Goal: Task Accomplishment & Management: Manage account settings

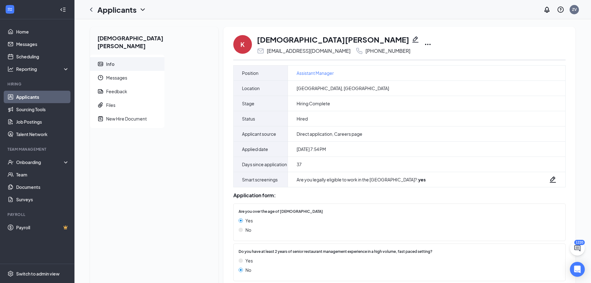
click at [424, 42] on icon "Ellipses" at bounding box center [427, 44] width 7 height 7
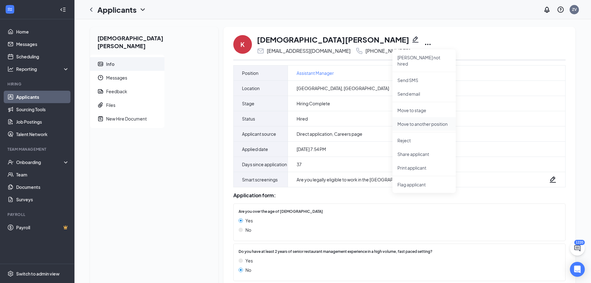
click at [397, 121] on p "Move to another position" at bounding box center [423, 124] width 53 height 6
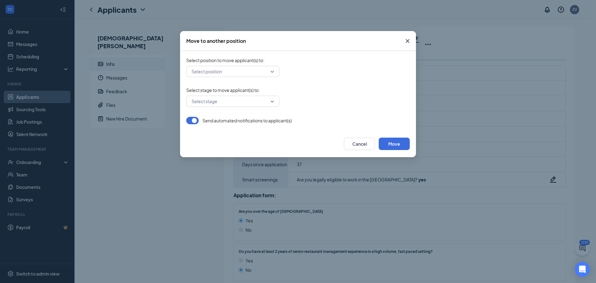
click at [246, 74] on input "search" at bounding box center [230, 71] width 81 height 11
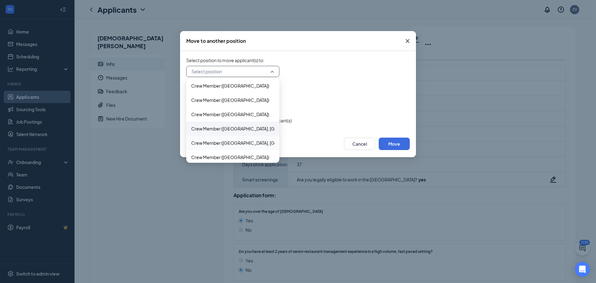
scroll to position [1024, 0]
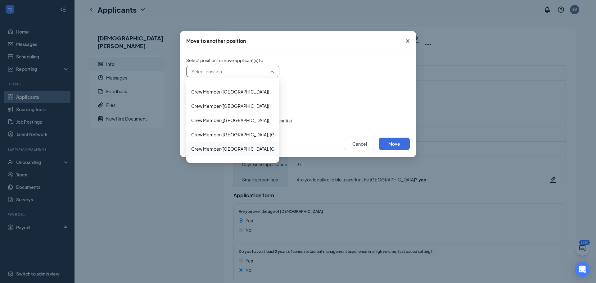
click at [213, 147] on span "Crew Member ([GEOGRAPHIC_DATA], [GEOGRAPHIC_DATA])" at bounding box center [253, 148] width 125 height 7
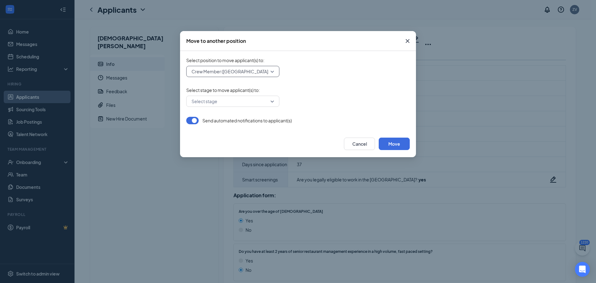
click at [259, 97] on input "search" at bounding box center [230, 101] width 81 height 11
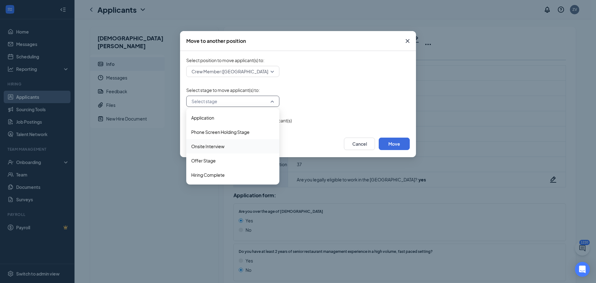
click at [228, 147] on span "Onsite Interview" at bounding box center [232, 146] width 83 height 7
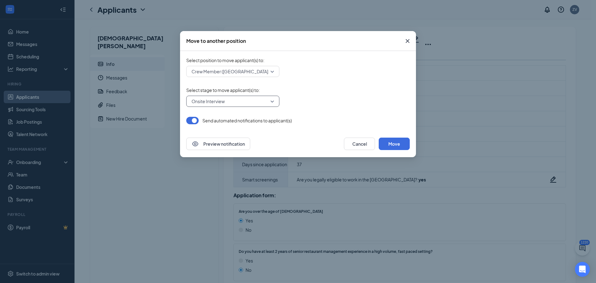
click at [191, 123] on button "button" at bounding box center [192, 120] width 12 height 7
click at [396, 139] on button "Move" at bounding box center [393, 143] width 31 height 12
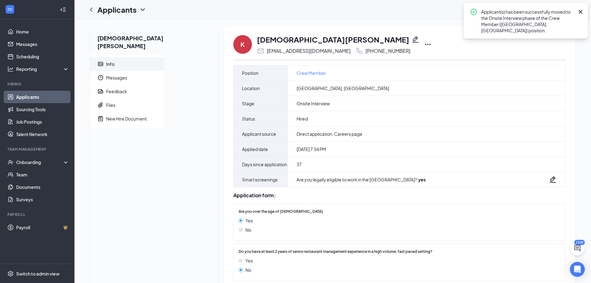
click at [581, 14] on icon "Cross" at bounding box center [580, 11] width 7 height 7
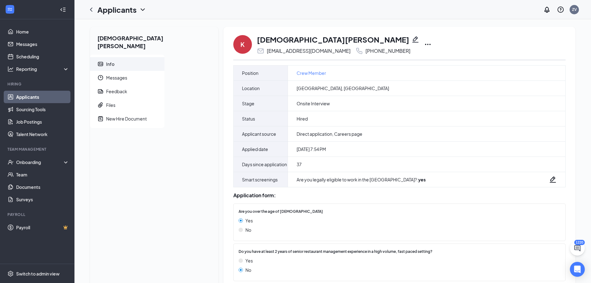
click at [55, 95] on link "Applicants" at bounding box center [42, 97] width 53 height 12
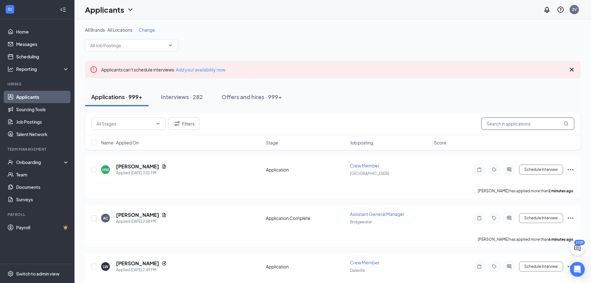
click at [502, 128] on input "text" at bounding box center [527, 123] width 93 height 12
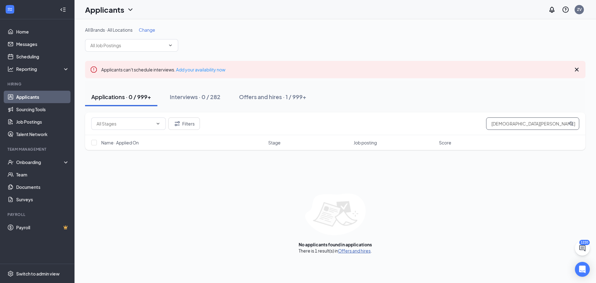
type input "[DEMOGRAPHIC_DATA][PERSON_NAME]"
click at [354, 253] on link "Offers and hires" at bounding box center [354, 251] width 33 height 6
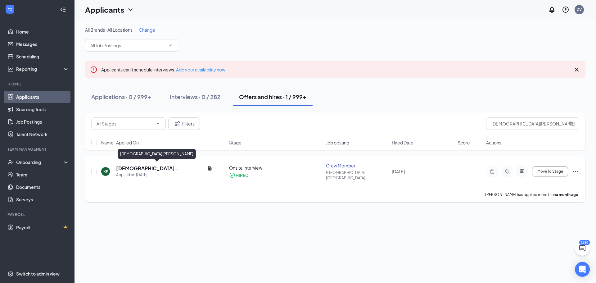
click at [127, 165] on h5 "[DEMOGRAPHIC_DATA][PERSON_NAME]" at bounding box center [160, 168] width 89 height 7
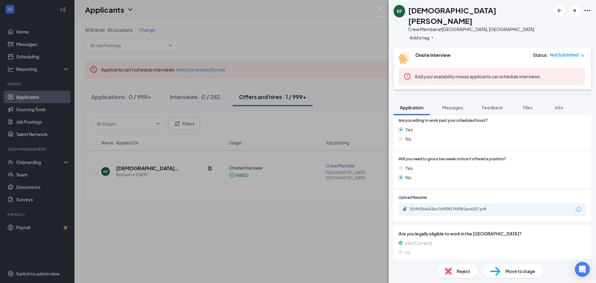
scroll to position [289, 0]
click at [451, 206] on div "01f942b4c03ac7cf83827450b1ace107.pdf" at bounding box center [453, 208] width 87 height 5
click at [456, 264] on div "New Hire Document Applicant has not yet responded." at bounding box center [491, 270] width 197 height 12
click at [445, 264] on div "New Hire Document Applicant has not yet responded." at bounding box center [491, 270] width 197 height 12
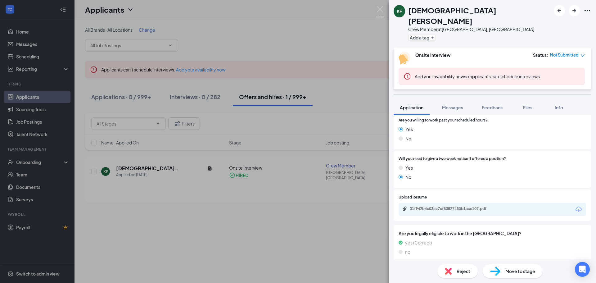
click at [445, 264] on div "New Hire Document Applicant has not yet responded." at bounding box center [491, 270] width 197 height 12
click at [473, 173] on div "No" at bounding box center [491, 176] width 187 height 7
click at [508, 270] on span "Move to stage" at bounding box center [520, 270] width 30 height 7
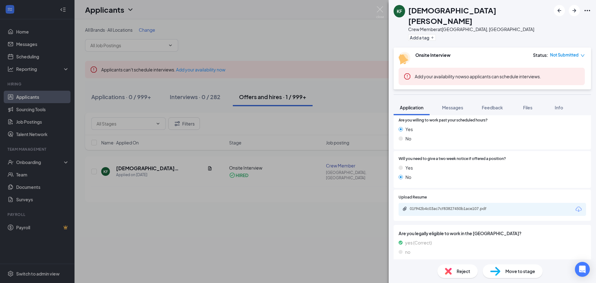
scroll to position [286, 0]
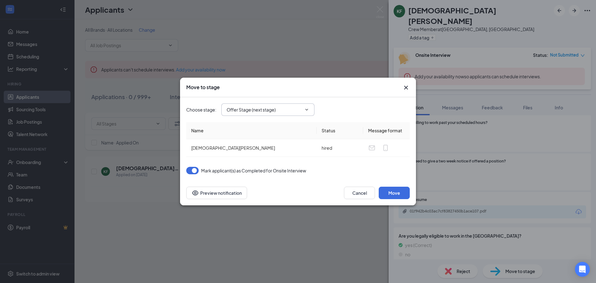
click at [283, 109] on input "Offer Stage (next stage)" at bounding box center [263, 109] width 75 height 7
click at [283, 109] on div "Application" at bounding box center [272, 104] width 93 height 14
click at [311, 107] on span "Application Application Phone Screen Holding Stage Onsite Interview (current st…" at bounding box center [267, 109] width 93 height 12
click at [271, 112] on input "Application" at bounding box center [263, 109] width 75 height 7
click at [266, 146] on div "Offer Stage (next stage)" at bounding box center [255, 147] width 49 height 7
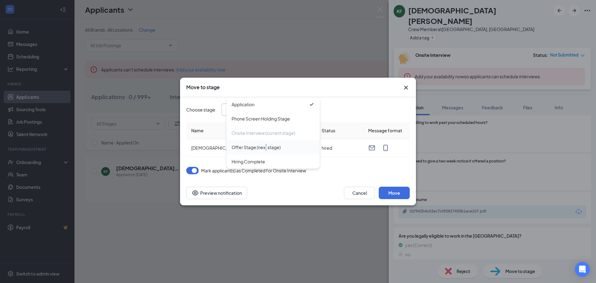
type input "Offer Stage (next stage)"
click at [192, 171] on button "button" at bounding box center [192, 170] width 12 height 7
click at [388, 191] on button "Move" at bounding box center [393, 192] width 31 height 12
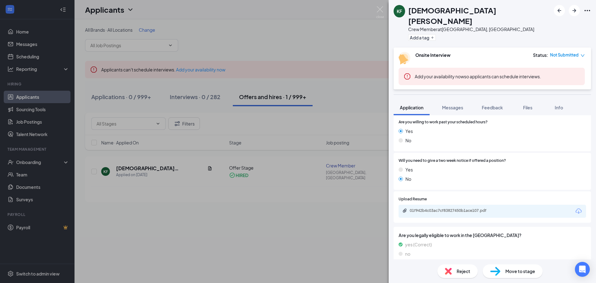
scroll to position [289, 0]
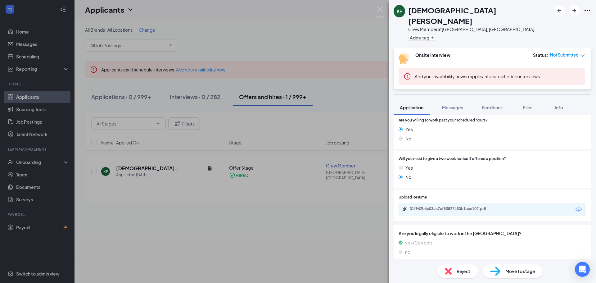
click at [476, 264] on div "New Hire Document Applicant has not yet responded." at bounding box center [491, 270] width 197 height 12
click at [447, 206] on div "01f942b4c03ac7cf83827450b1ace107.pdf" at bounding box center [453, 208] width 87 height 5
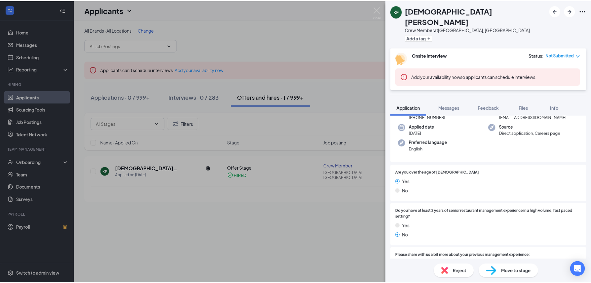
scroll to position [0, 0]
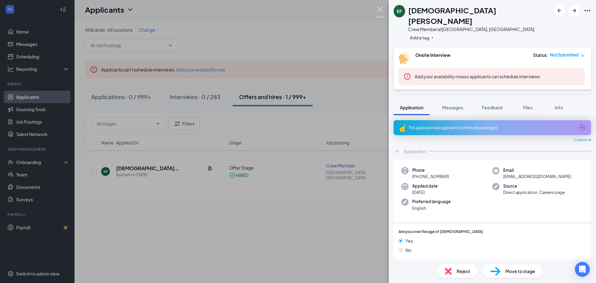
drag, startPoint x: 378, startPoint y: 11, endPoint x: 374, endPoint y: 13, distance: 4.3
click at [378, 11] on img at bounding box center [380, 12] width 8 height 12
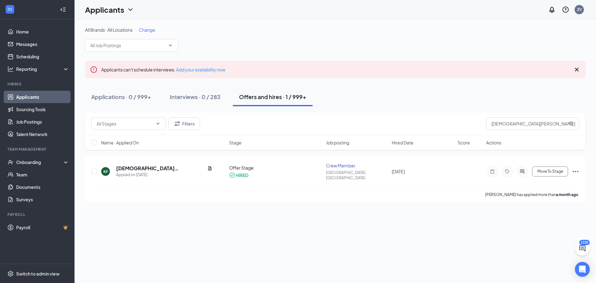
click at [18, 99] on link "Applicants" at bounding box center [42, 97] width 53 height 12
